Goal: Find specific page/section: Find specific page/section

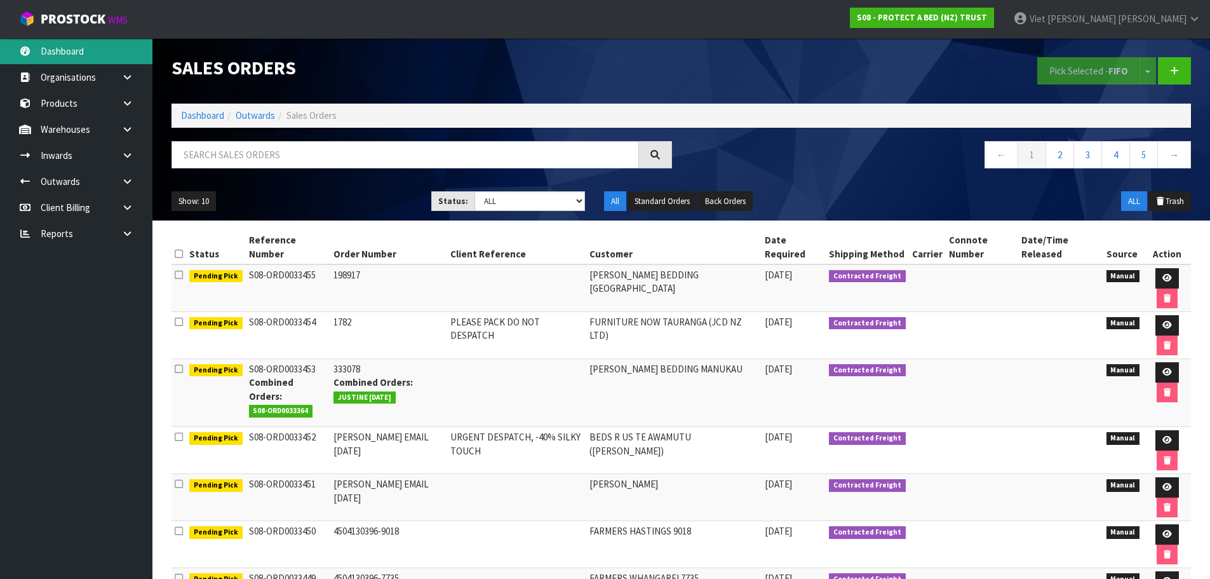
click at [116, 58] on link "Dashboard" at bounding box center [76, 51] width 152 height 26
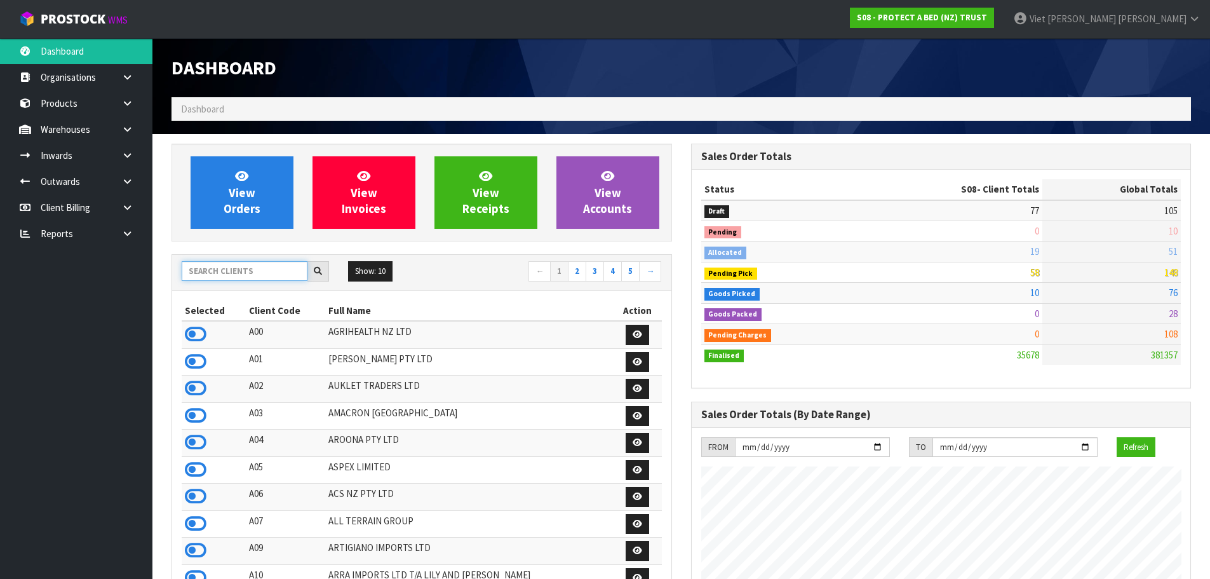
click at [280, 272] on input "text" at bounding box center [245, 271] width 126 height 20
click at [282, 265] on input "text" at bounding box center [245, 271] width 126 height 20
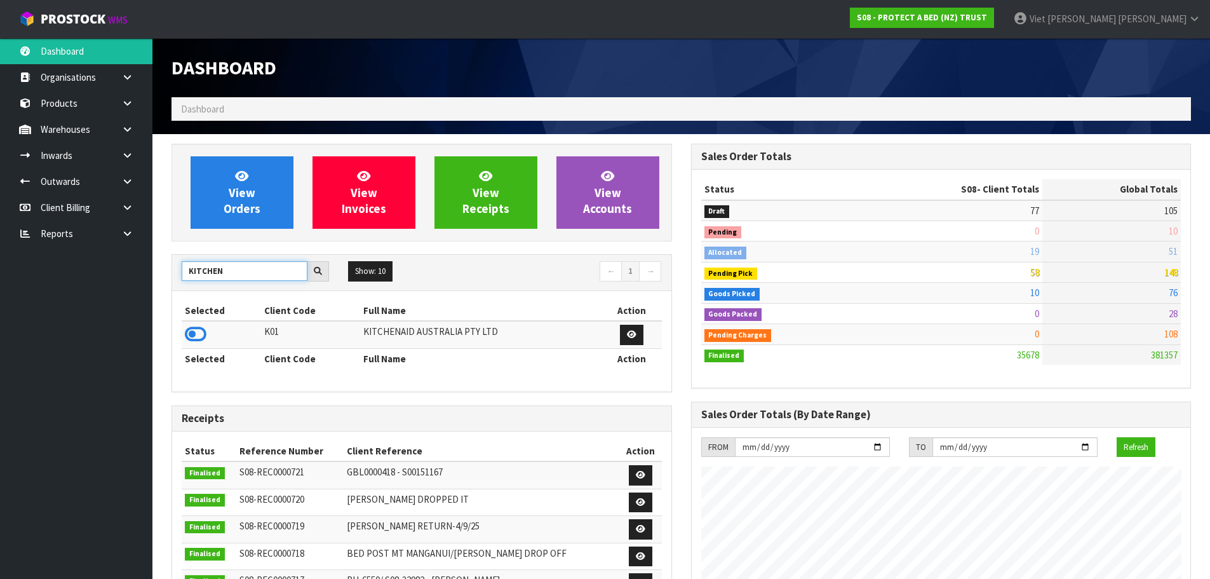
type input "KITCHEN"
click at [210, 331] on td at bounding box center [221, 334] width 79 height 27
click at [205, 328] on icon at bounding box center [196, 334] width 22 height 19
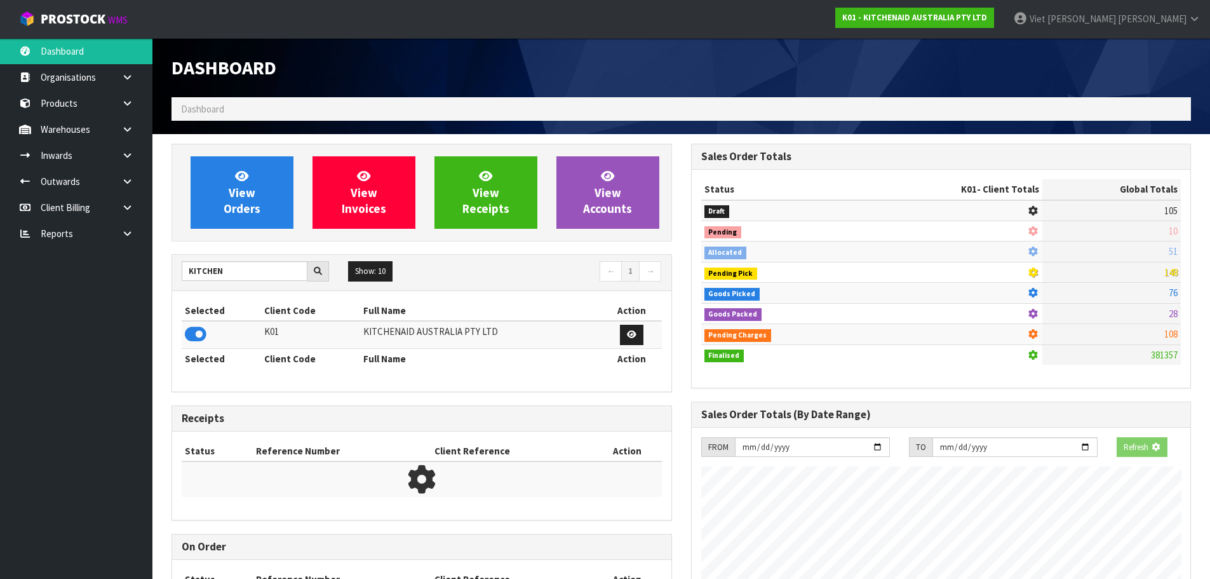
scroll to position [634590, 634863]
click at [170, 356] on div "View Orders View Invoices View Receipts View Accounts KITCHEN Show: 10 5 10 25 …" at bounding box center [422, 403] width 520 height 518
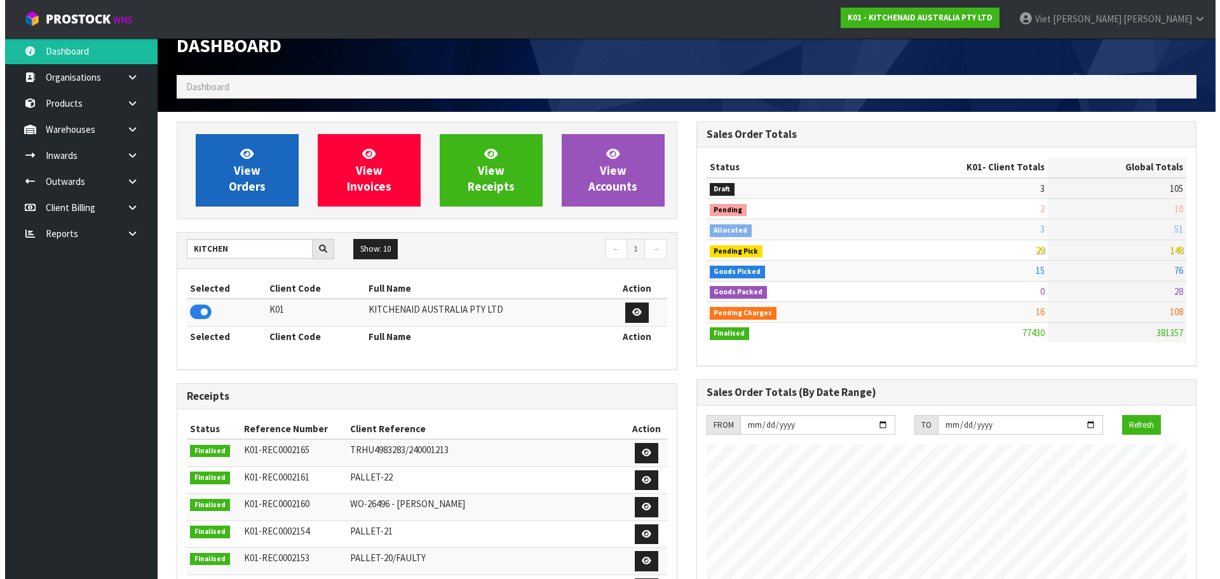
scroll to position [0, 0]
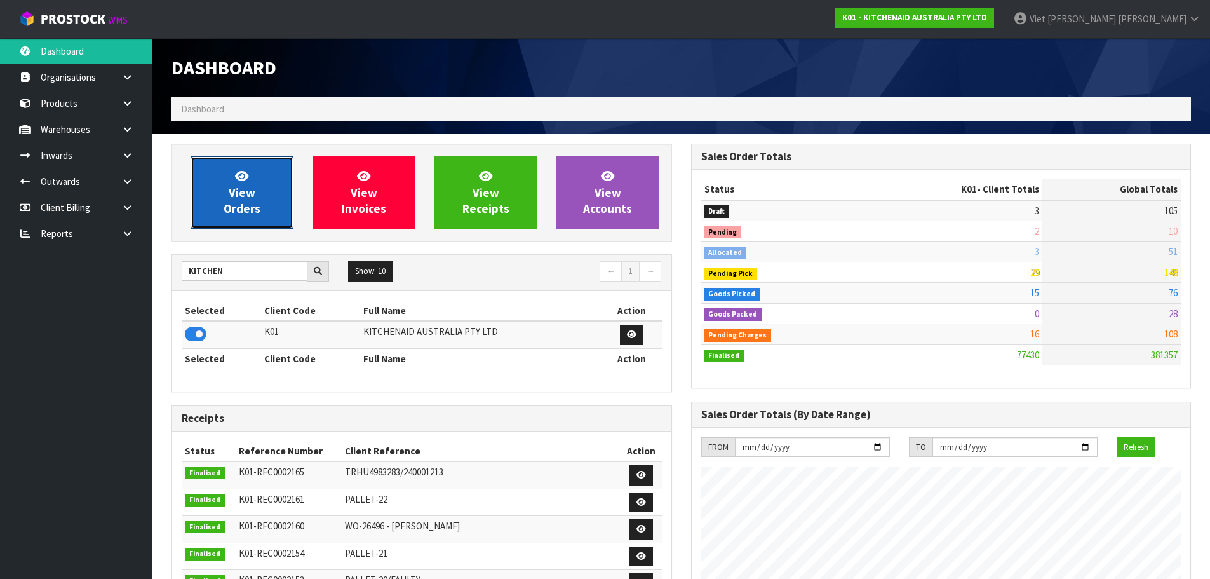
drag, startPoint x: 261, startPoint y: 178, endPoint x: 330, endPoint y: 154, distance: 72.5
click at [261, 178] on link "View Orders" at bounding box center [242, 192] width 103 height 72
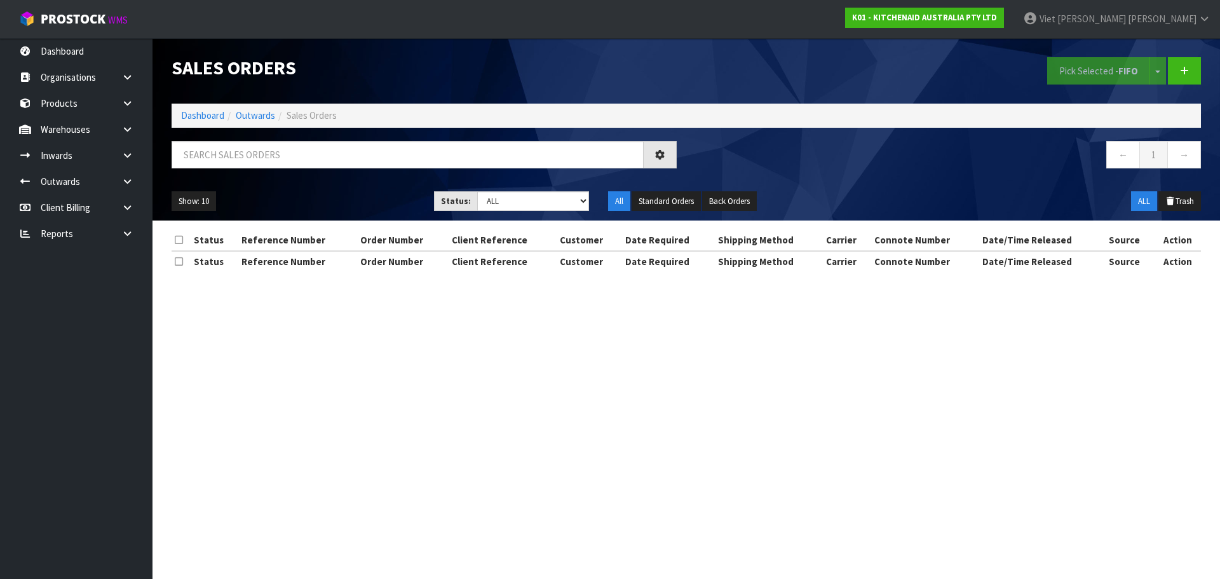
click at [909, 140] on div "Sales Orders Pick Selected - FIFO Split button! FIFO - First In First Out FEFO …" at bounding box center [686, 129] width 1048 height 182
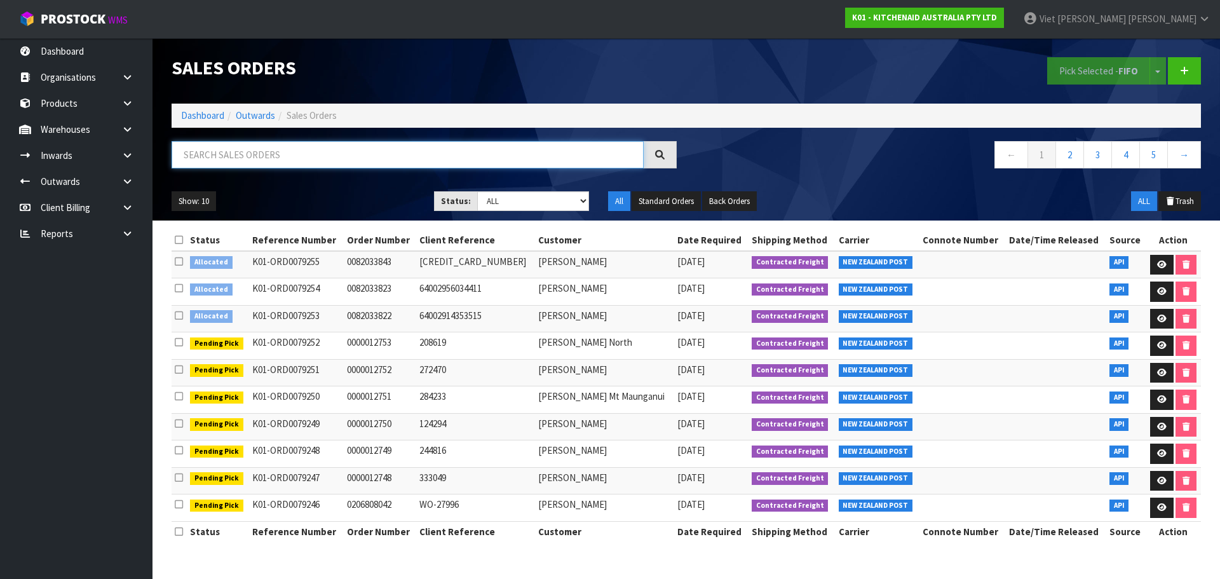
click at [372, 144] on input "text" at bounding box center [408, 154] width 472 height 27
click at [128, 125] on icon at bounding box center [127, 130] width 12 height 10
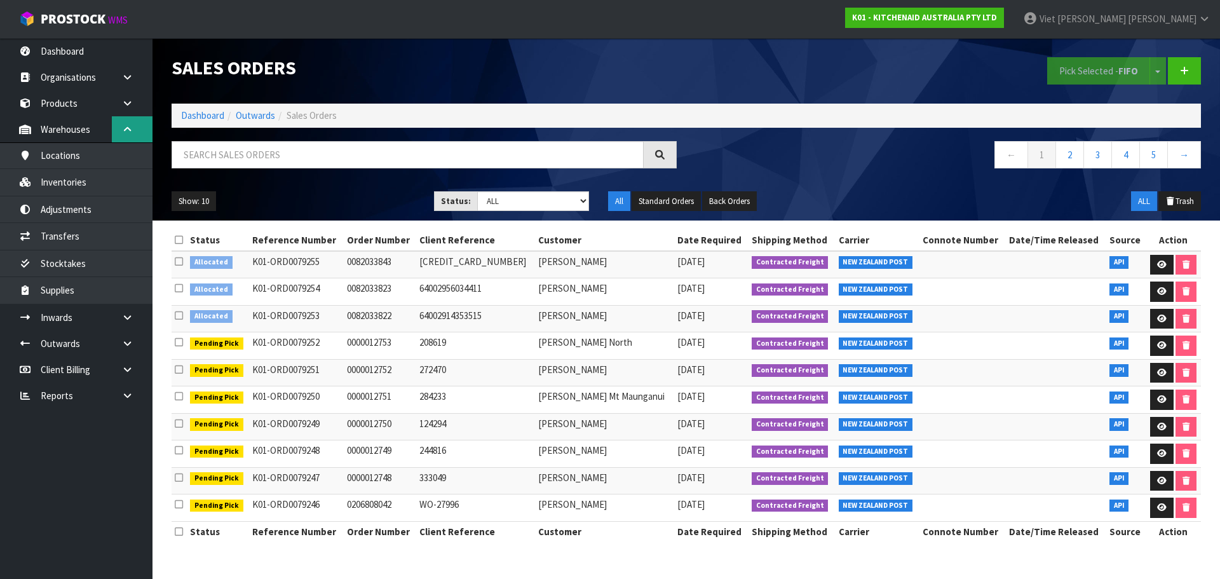
click at [135, 137] on link at bounding box center [132, 129] width 41 height 26
